Goal: Task Accomplishment & Management: Manage account settings

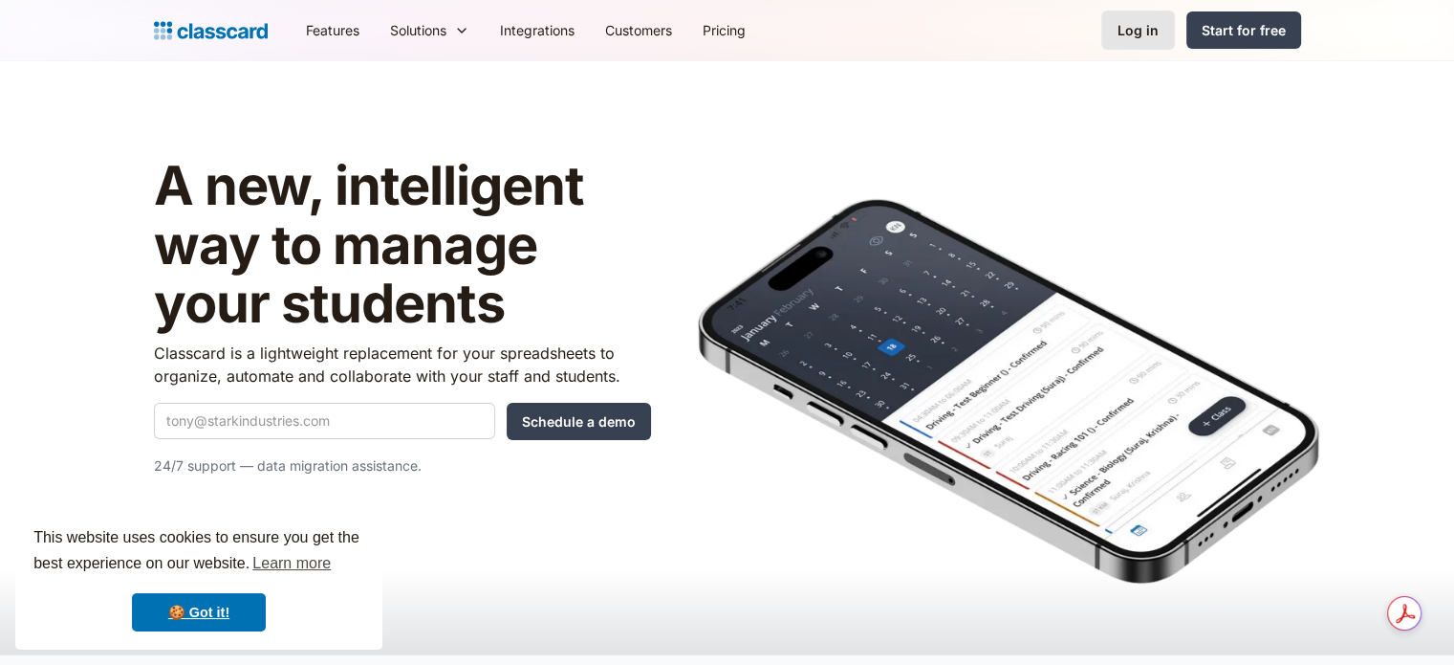
click at [1116, 40] on link "Log in" at bounding box center [1138, 30] width 74 height 39
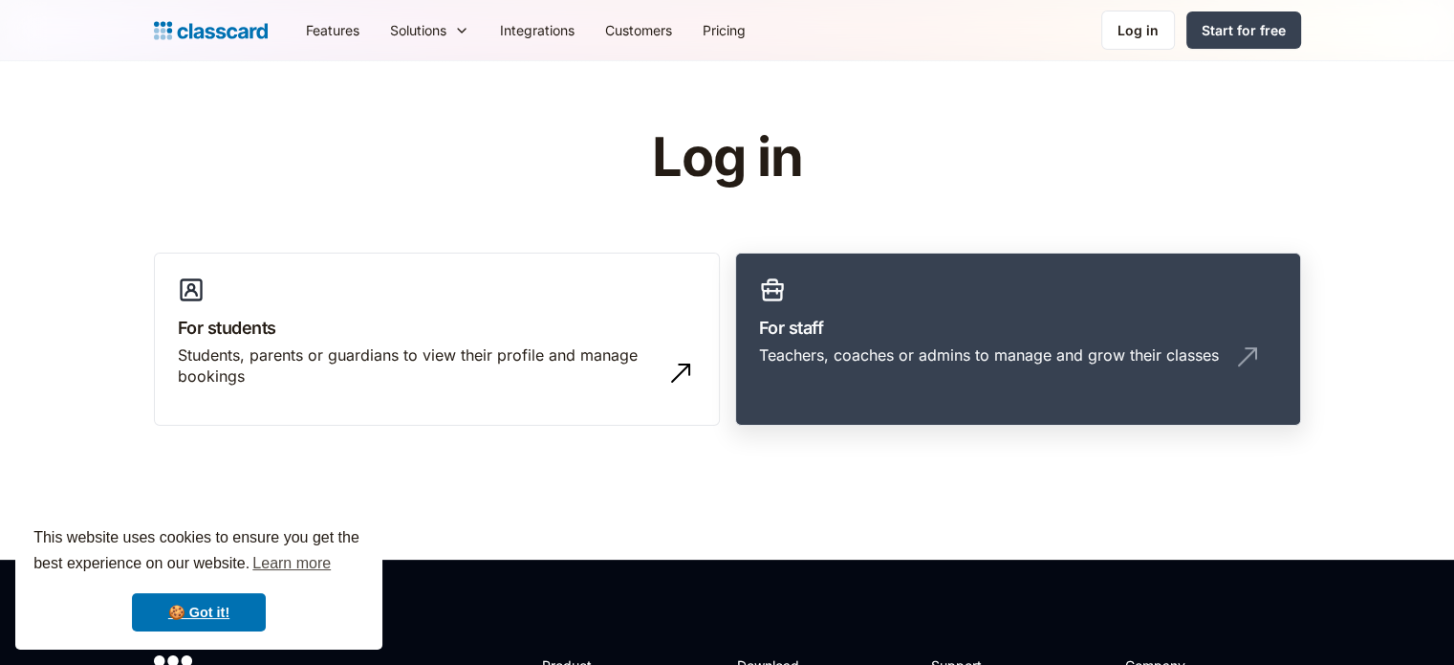
click at [773, 334] on h3 "For staff" at bounding box center [1018, 328] width 518 height 26
